Goal: Task Accomplishment & Management: Use online tool/utility

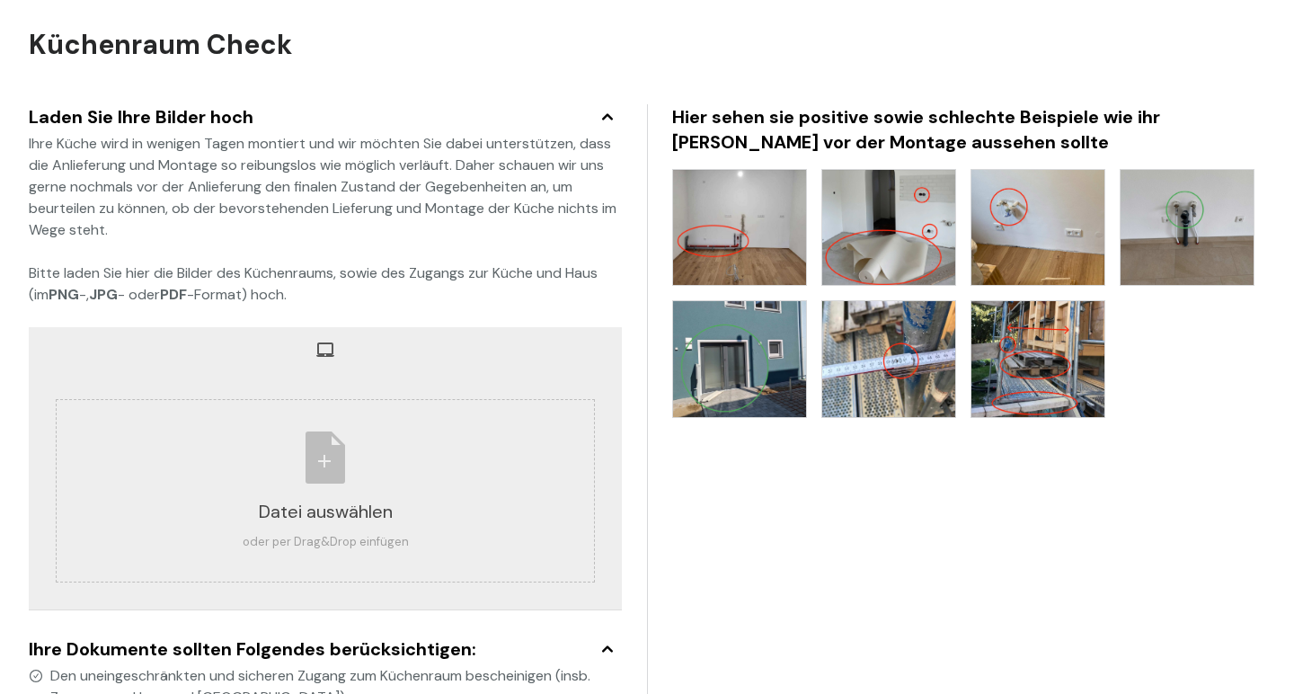
click at [1171, 236] on img at bounding box center [1187, 227] width 133 height 115
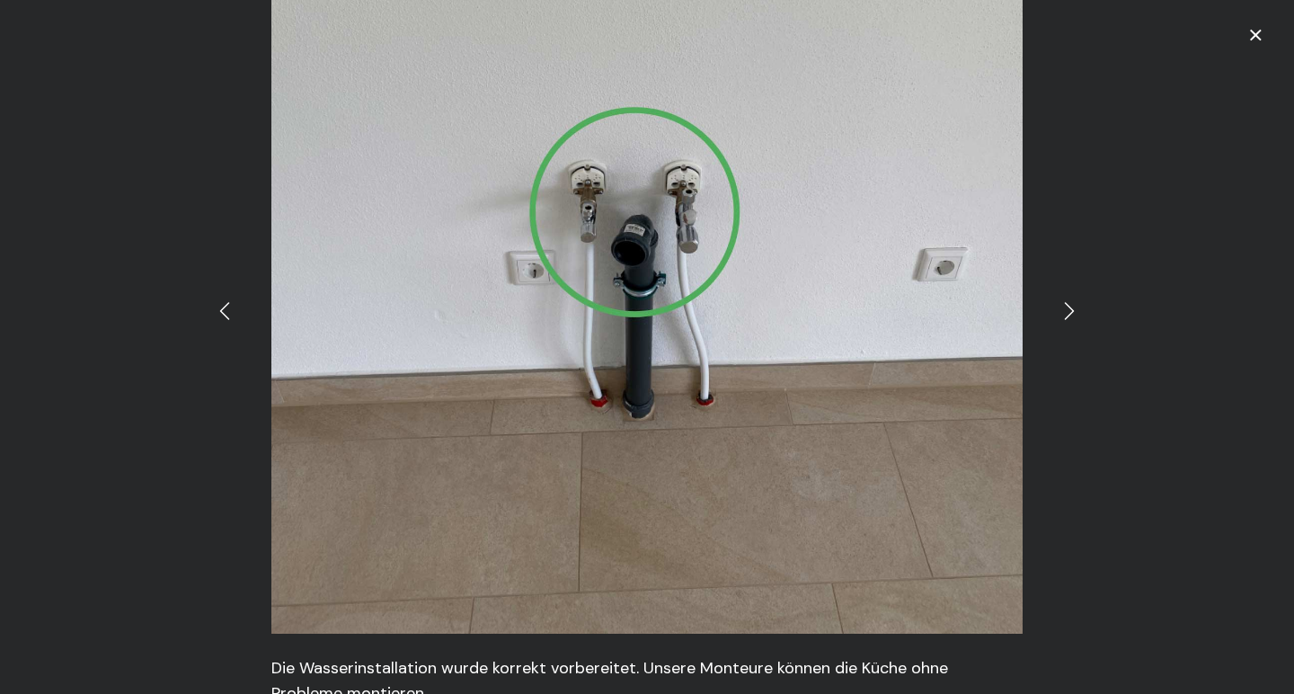
click at [1089, 299] on div "Die Wasserinstallation wurde korrekt vorbereitet. Unsere Monteure können die Kü…" at bounding box center [647, 347] width 1294 height 694
click at [1072, 307] on icon at bounding box center [1070, 311] width 22 height 22
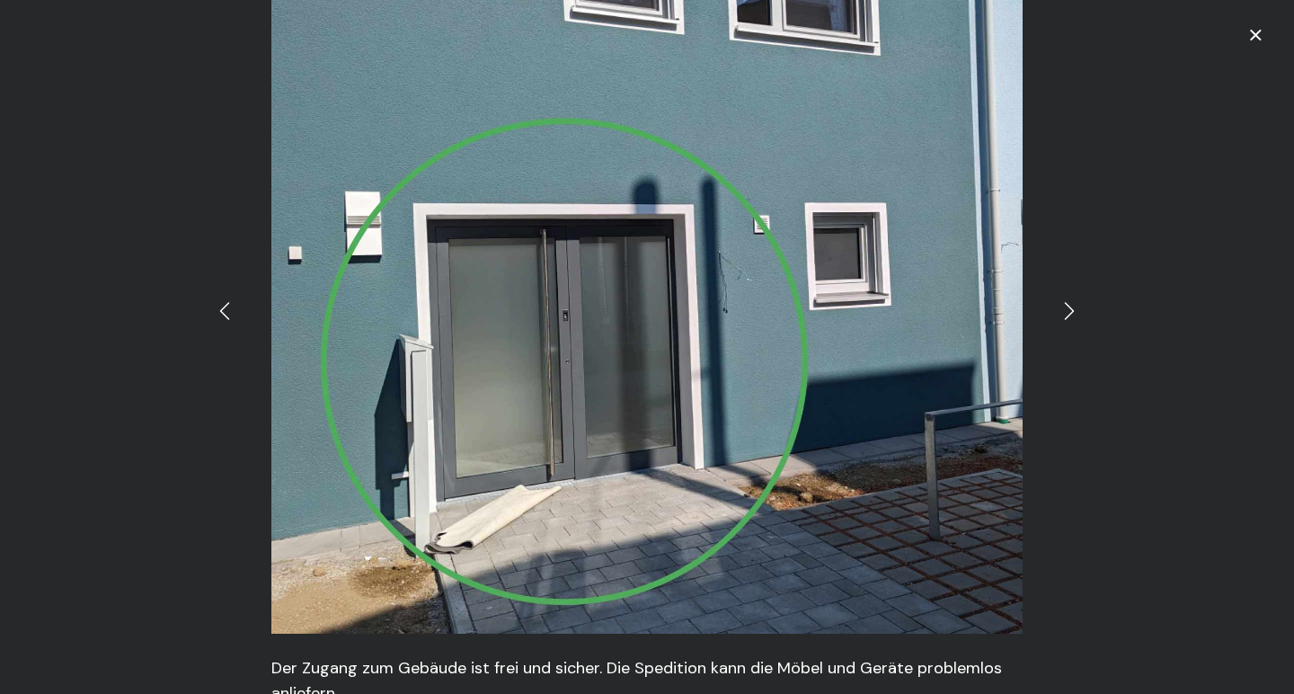
click at [1072, 307] on icon at bounding box center [1070, 311] width 22 height 22
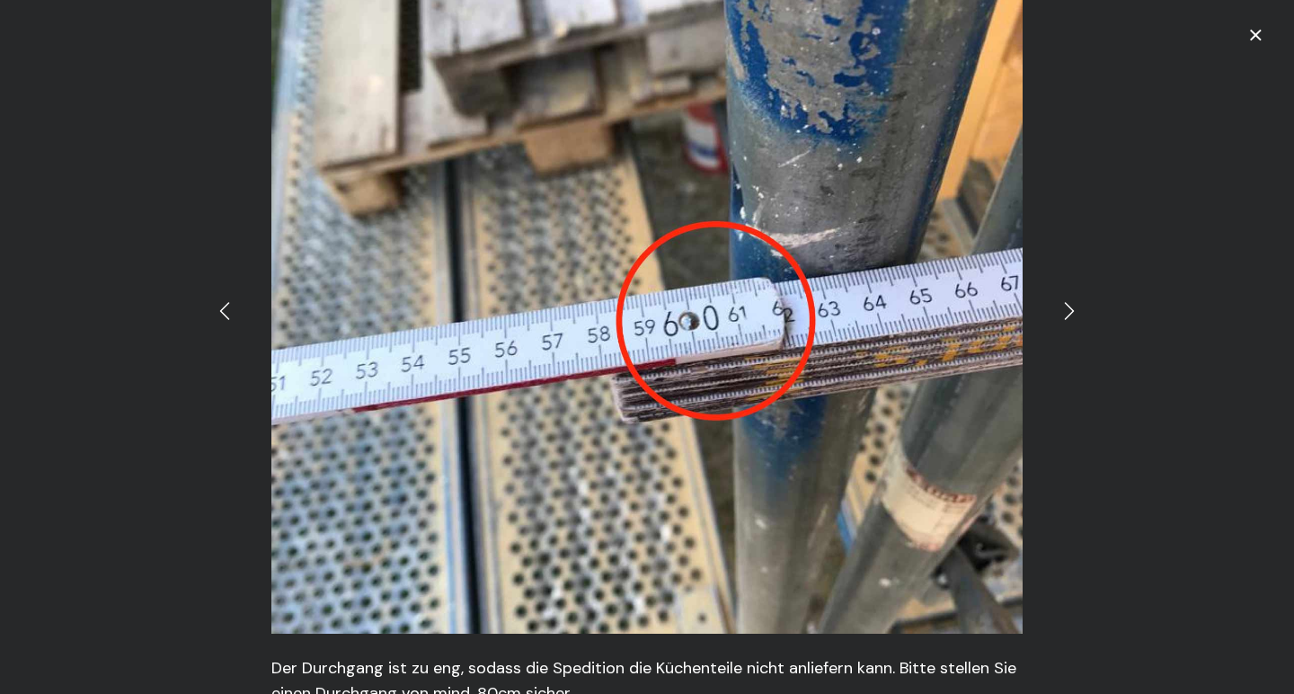
click at [1072, 307] on icon at bounding box center [1070, 311] width 22 height 22
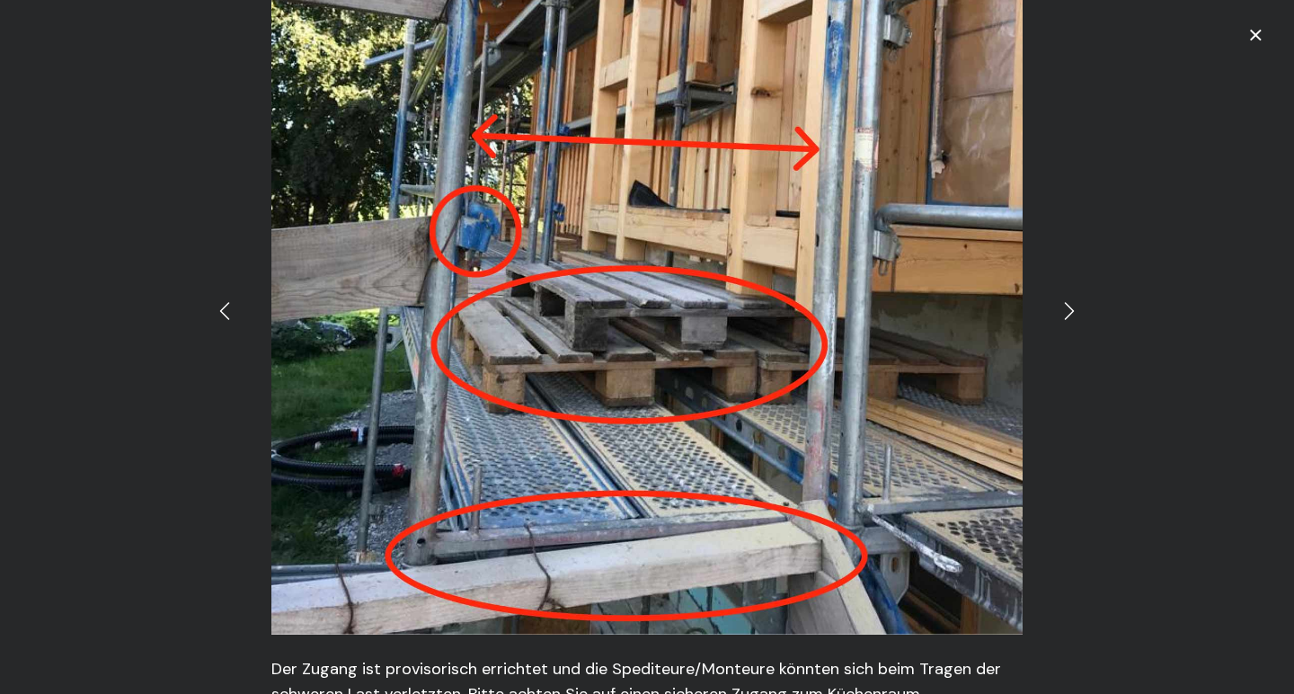
click at [1072, 307] on icon at bounding box center [1070, 311] width 22 height 22
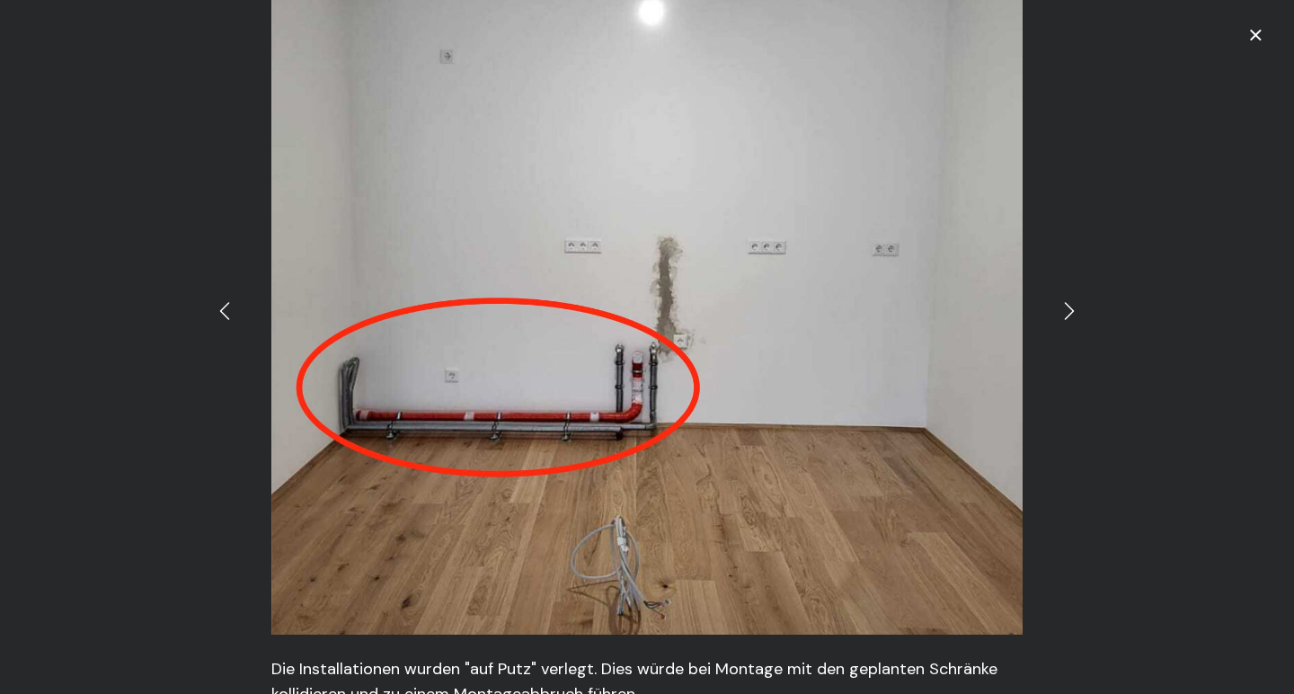
click at [1072, 307] on icon at bounding box center [1070, 311] width 22 height 22
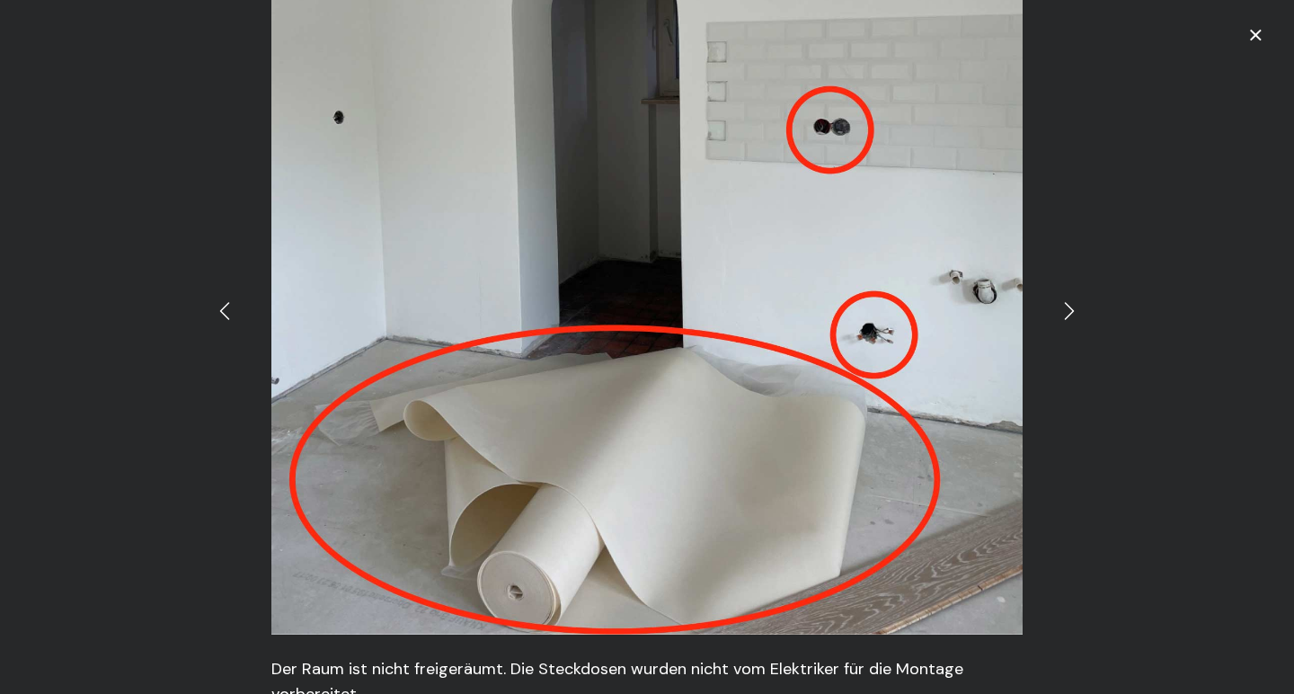
click at [1072, 307] on icon at bounding box center [1070, 311] width 22 height 22
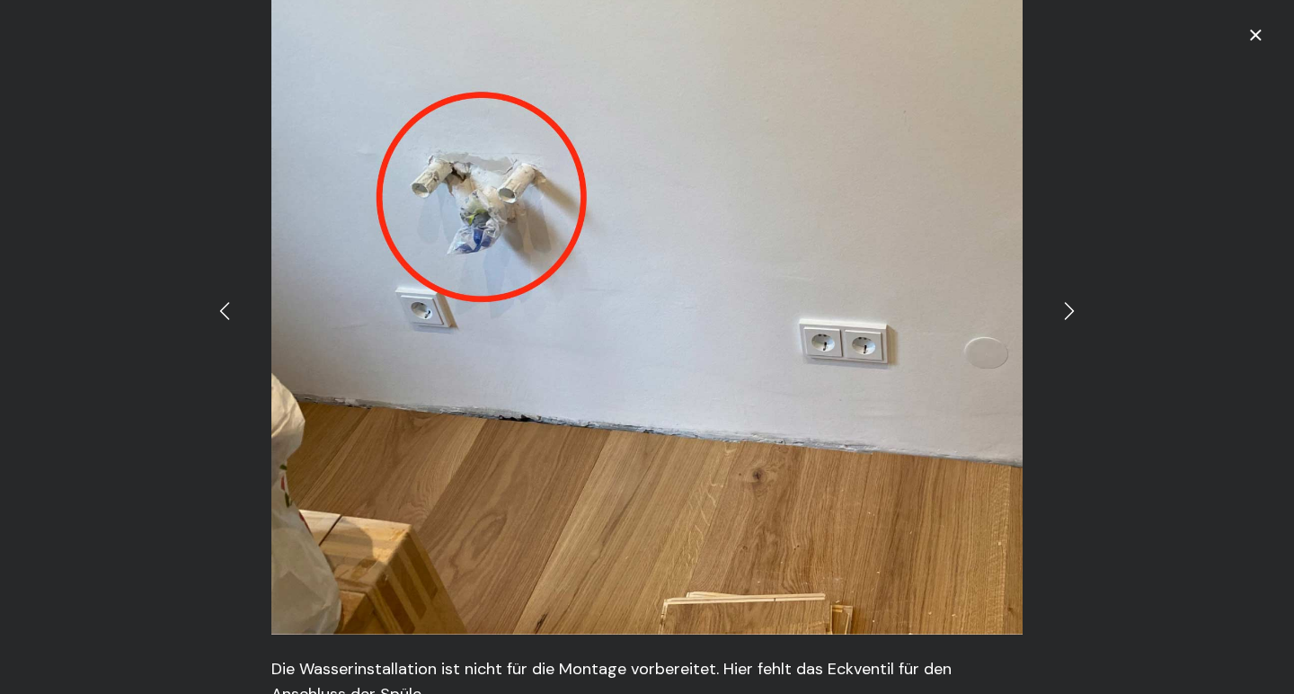
click at [1072, 307] on icon at bounding box center [1070, 311] width 22 height 22
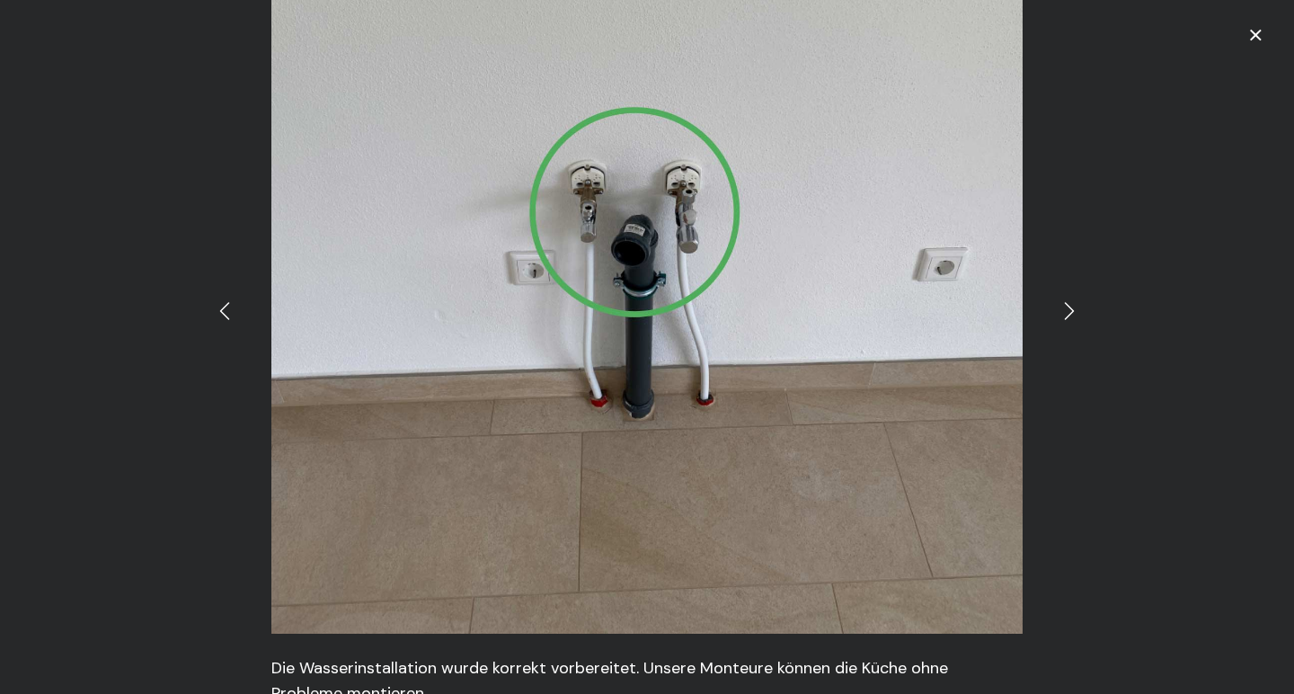
click at [1072, 307] on icon at bounding box center [1070, 311] width 22 height 22
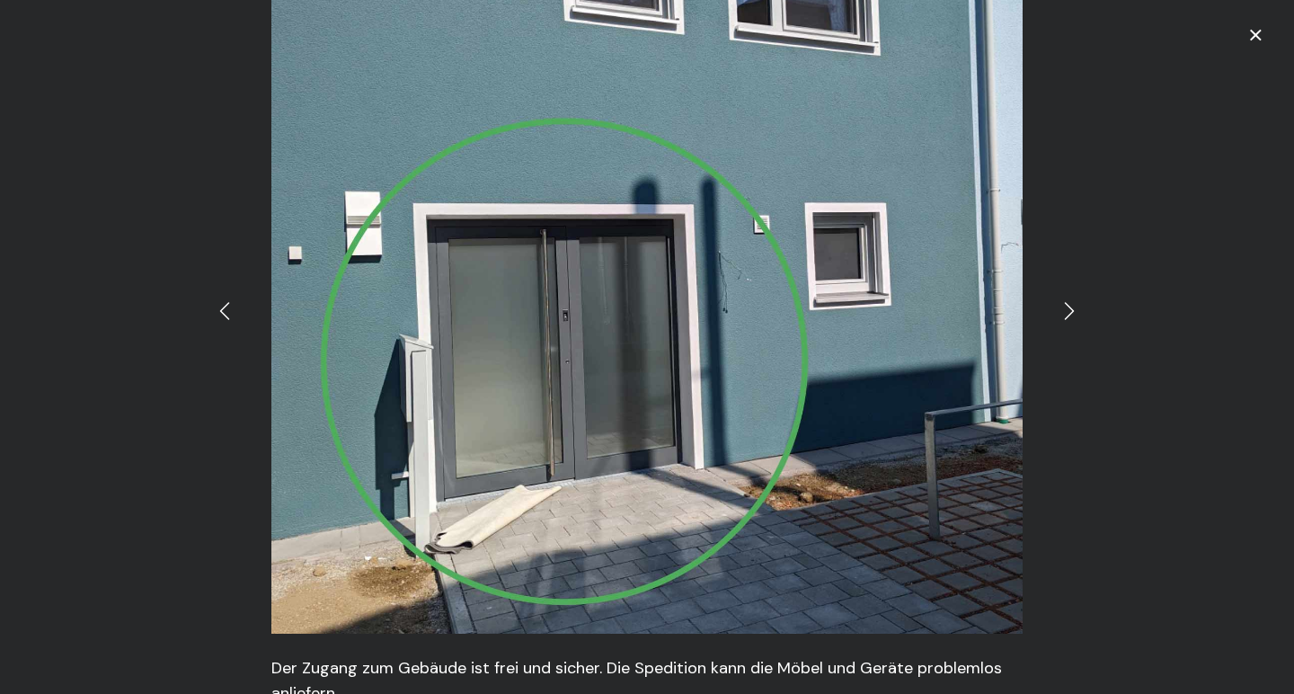
click at [1257, 35] on icon at bounding box center [1256, 36] width 12 height 12
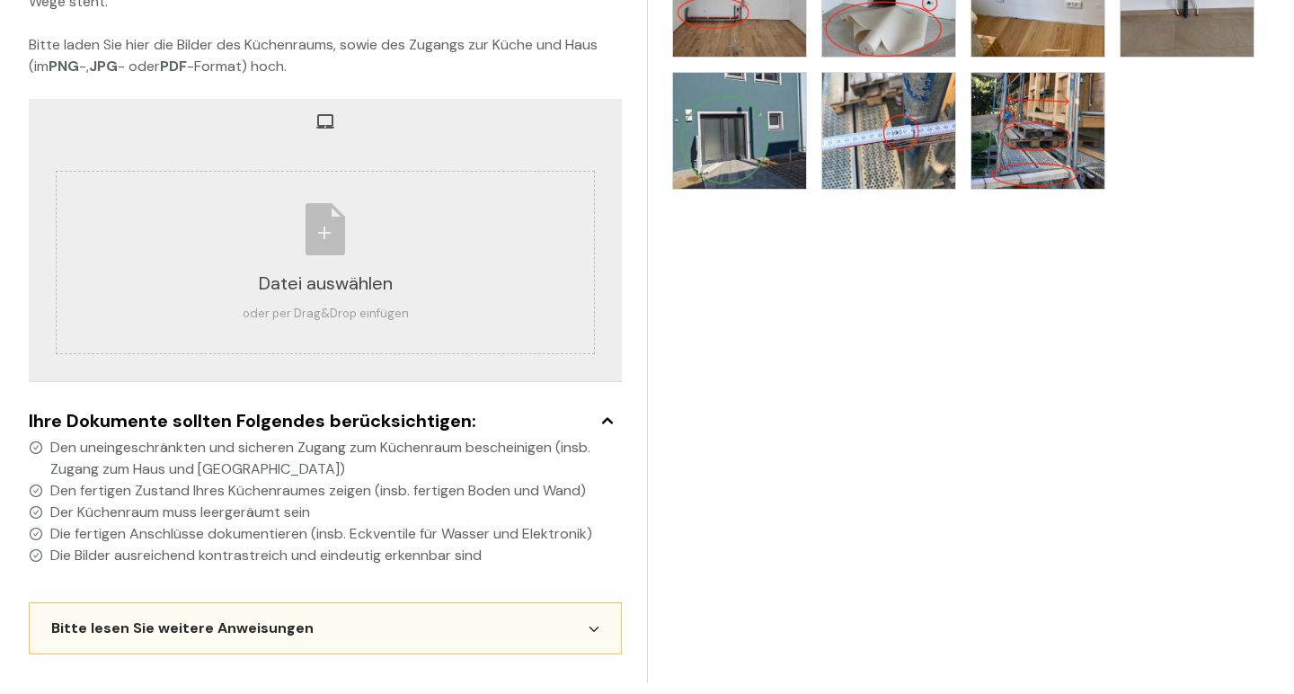
scroll to position [228, 0]
click at [572, 626] on div "Bitte lesen Sie weitere Anweisungen" at bounding box center [325, 628] width 593 height 52
